Goal: Information Seeking & Learning: Learn about a topic

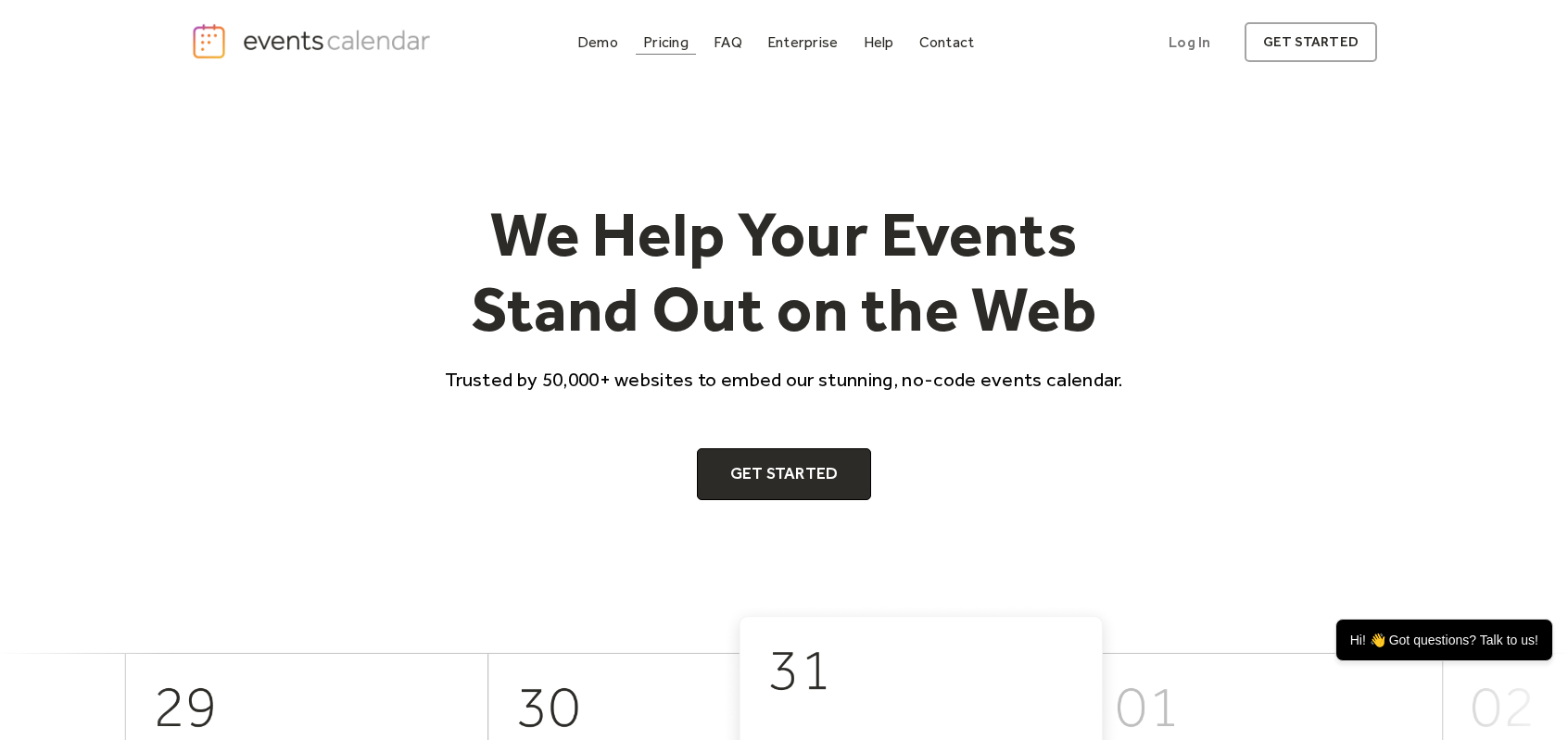
click at [662, 42] on div "Pricing" at bounding box center [665, 42] width 46 height 10
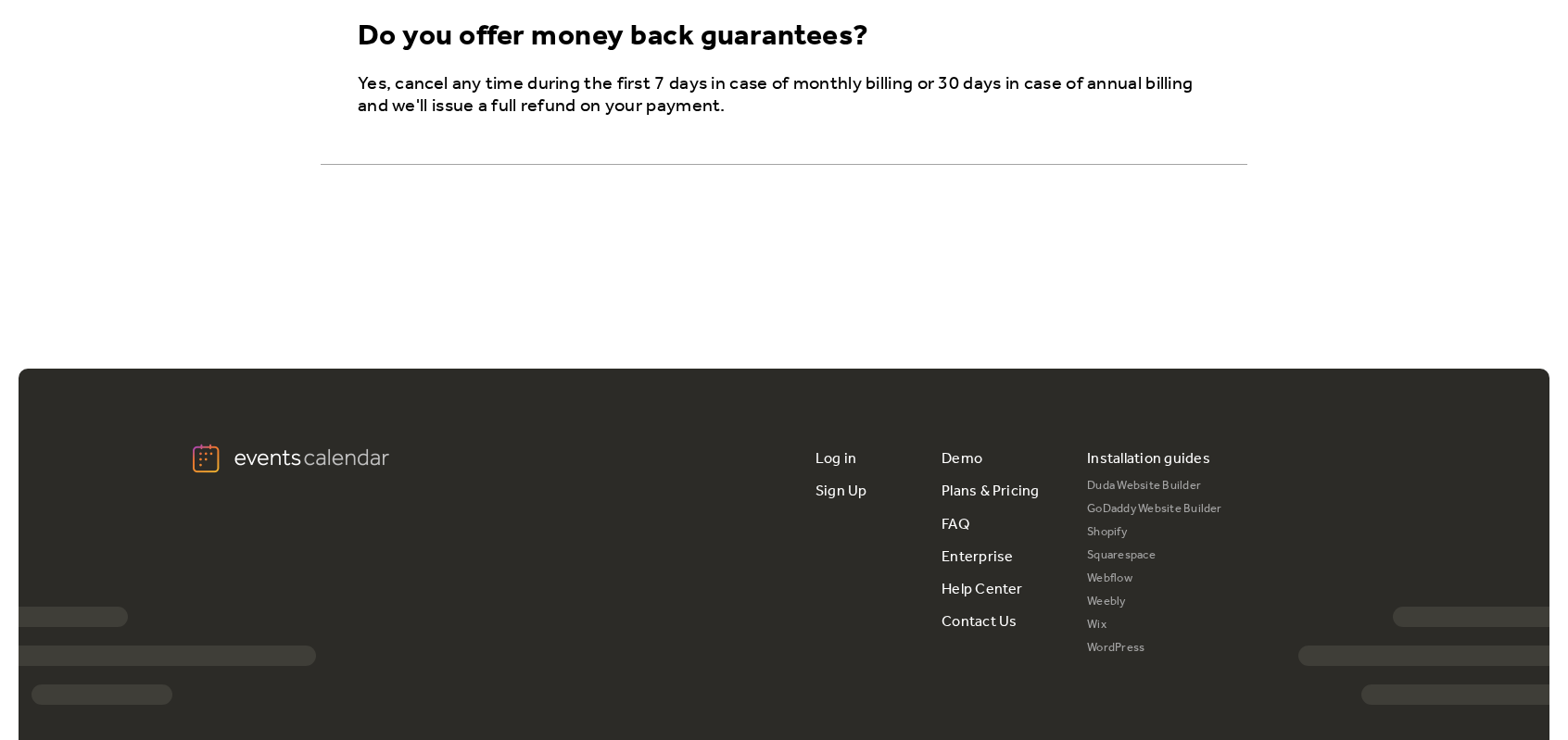
scroll to position [3428, 0]
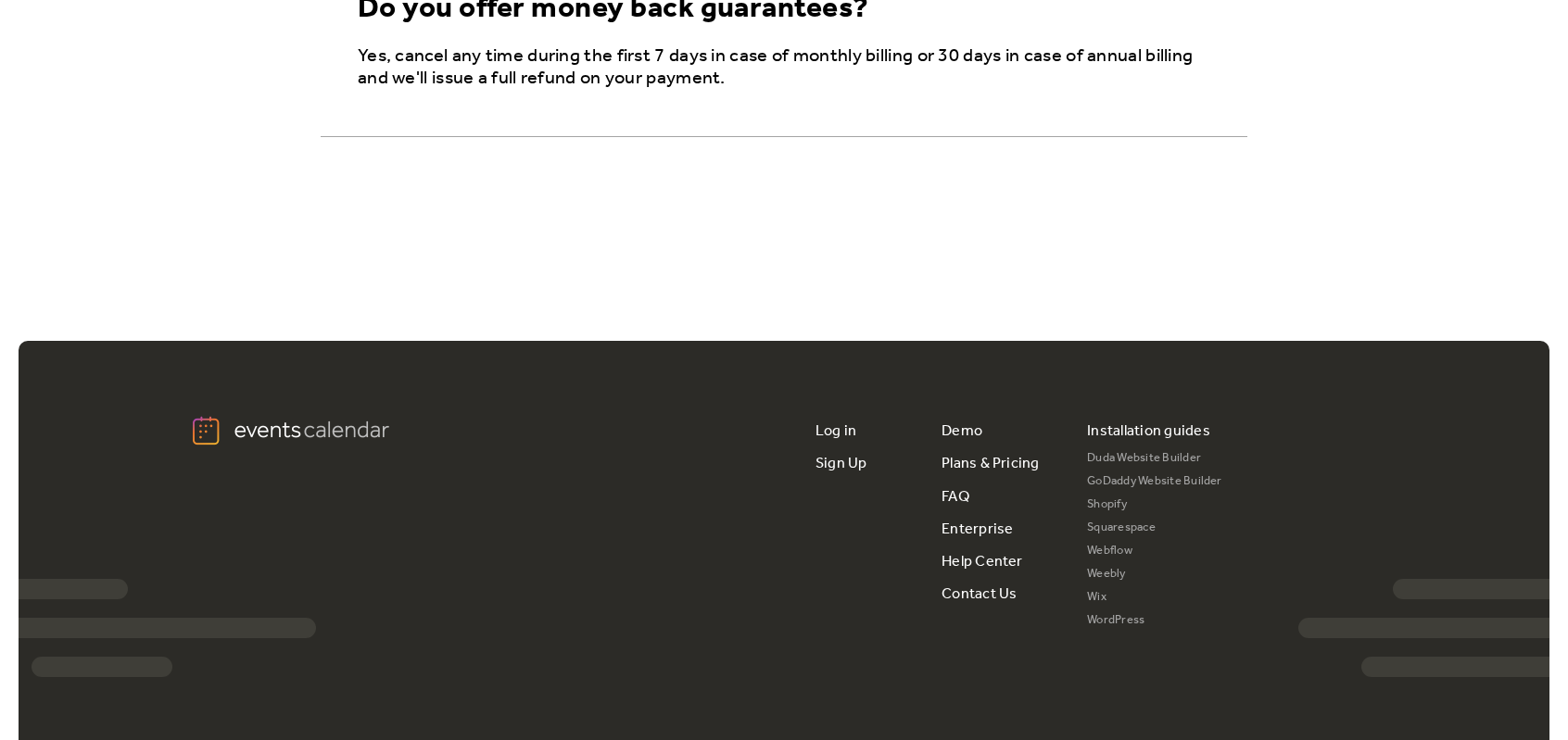
click at [1096, 586] on link "Wix" at bounding box center [1154, 598] width 135 height 23
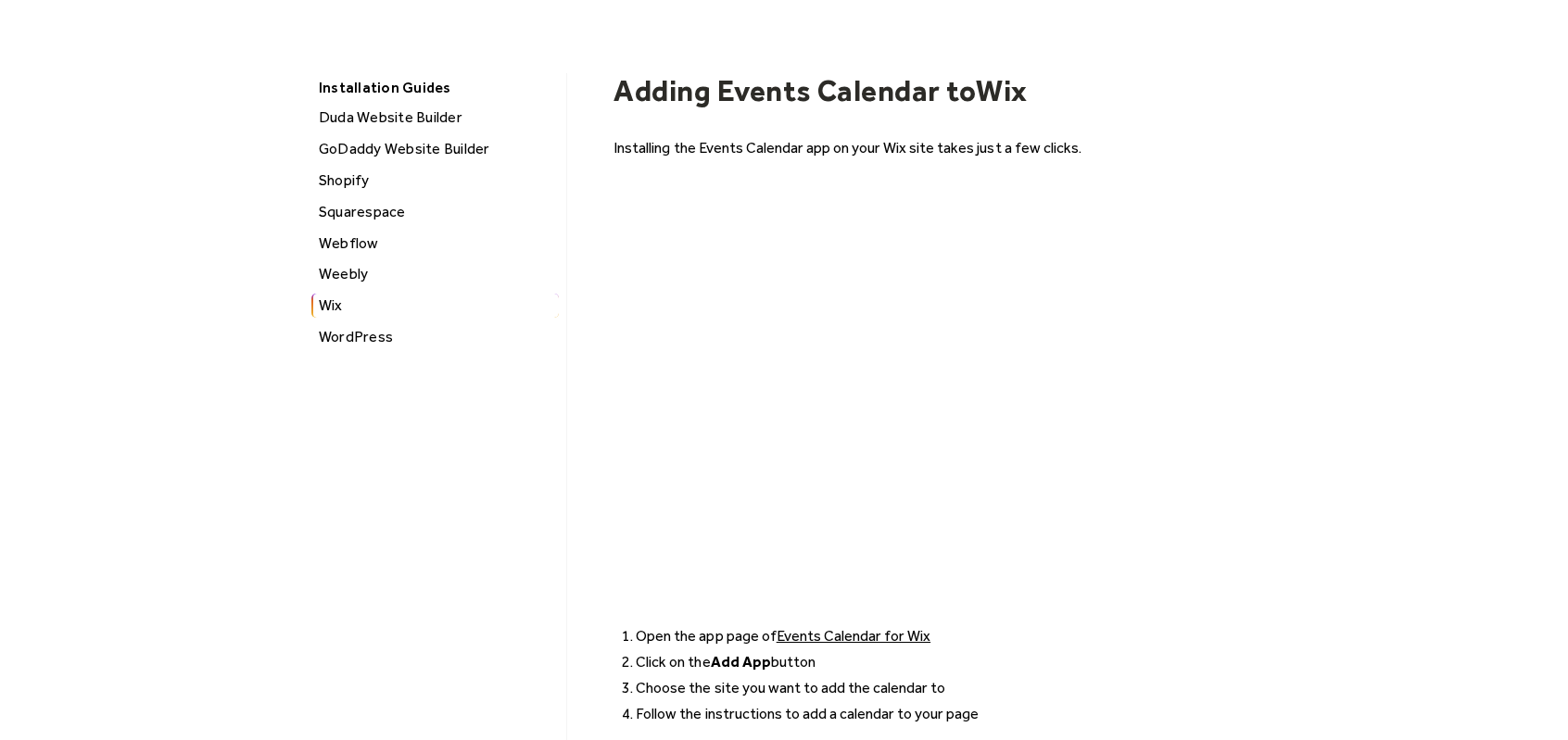
scroll to position [371, 0]
